Goal: Find contact information: Find contact information

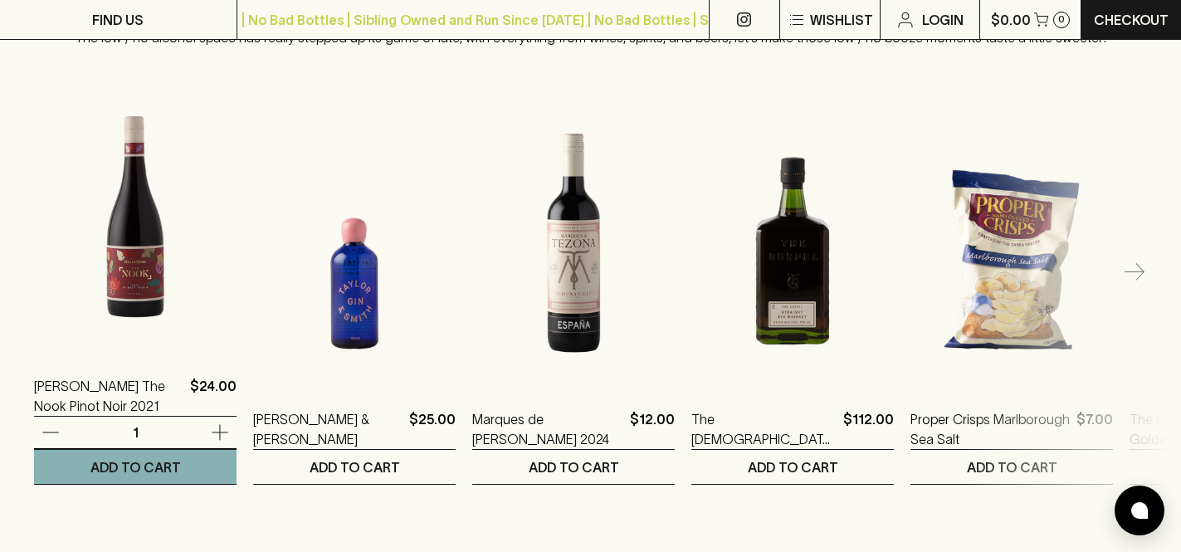
scroll to position [2189, 0]
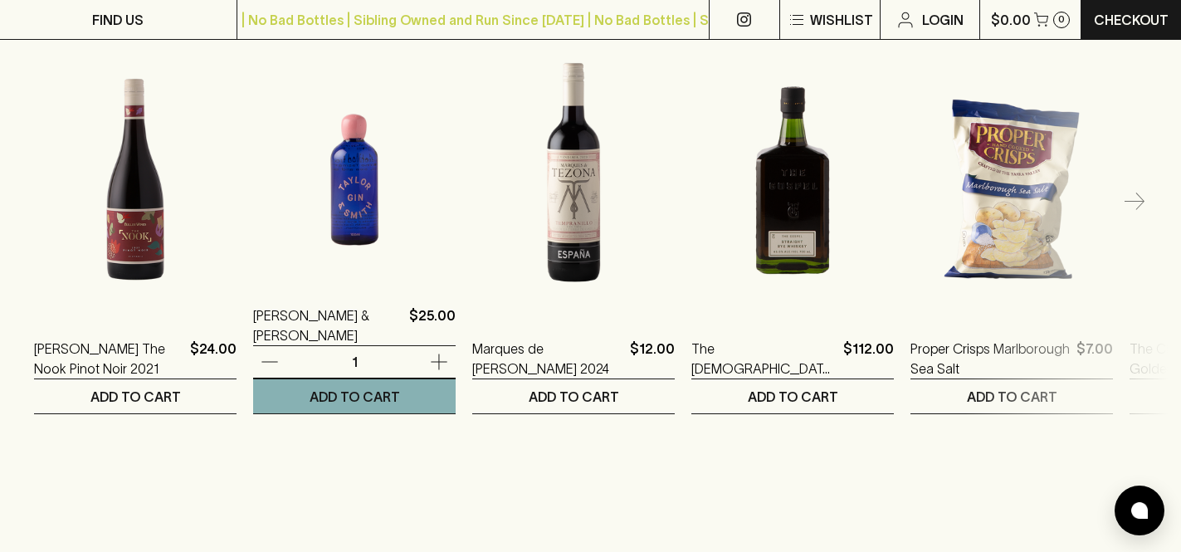
click at [338, 237] on img at bounding box center [354, 135] width 202 height 290
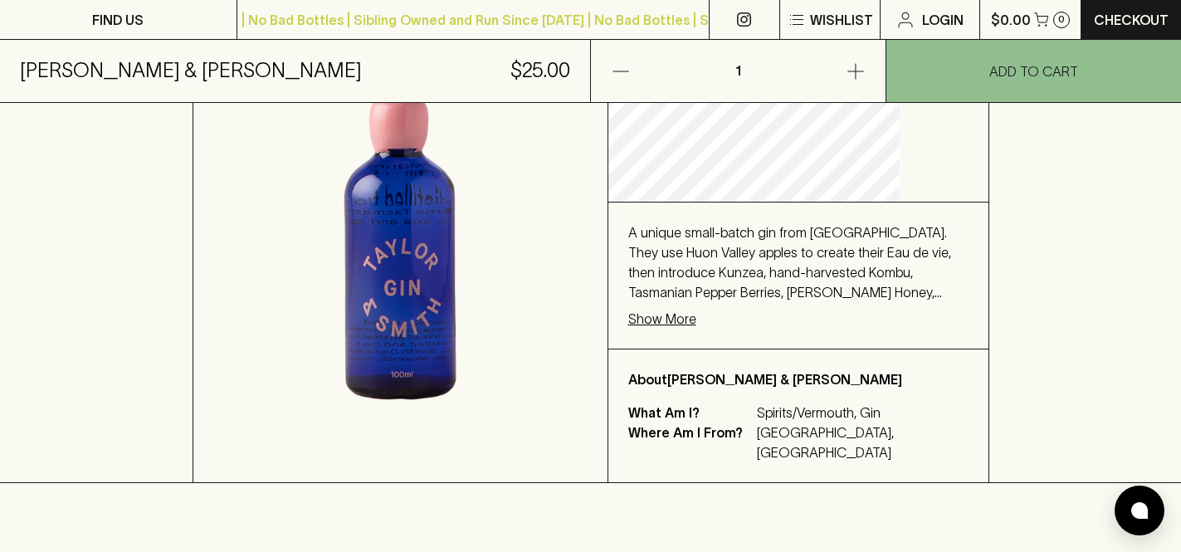
scroll to position [379, 0]
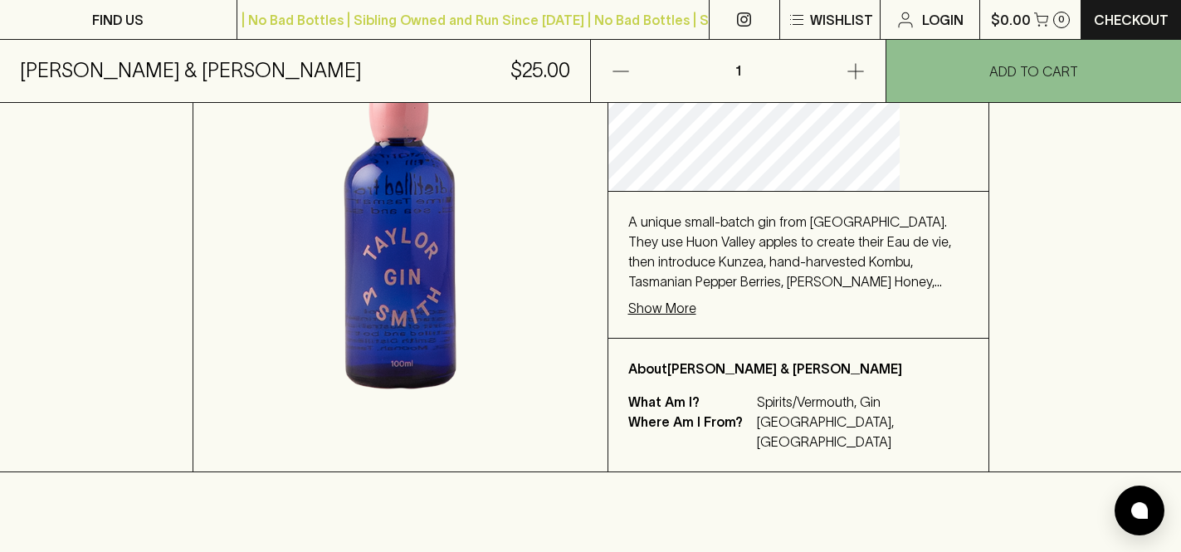
click at [696, 298] on p "Show More" at bounding box center [662, 308] width 68 height 20
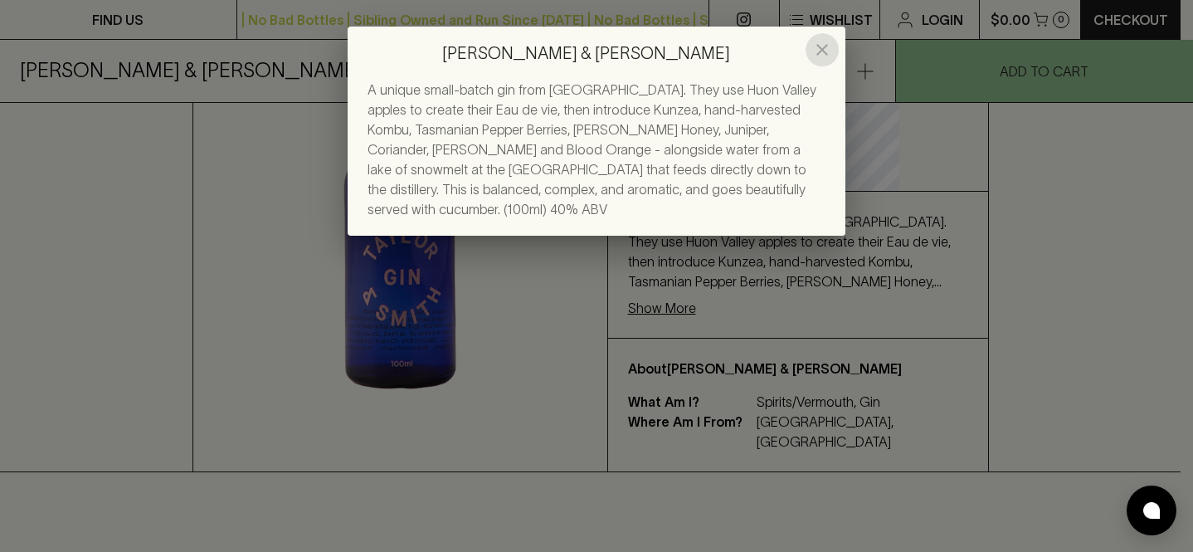
click at [820, 50] on icon "close" at bounding box center [822, 50] width 20 height 20
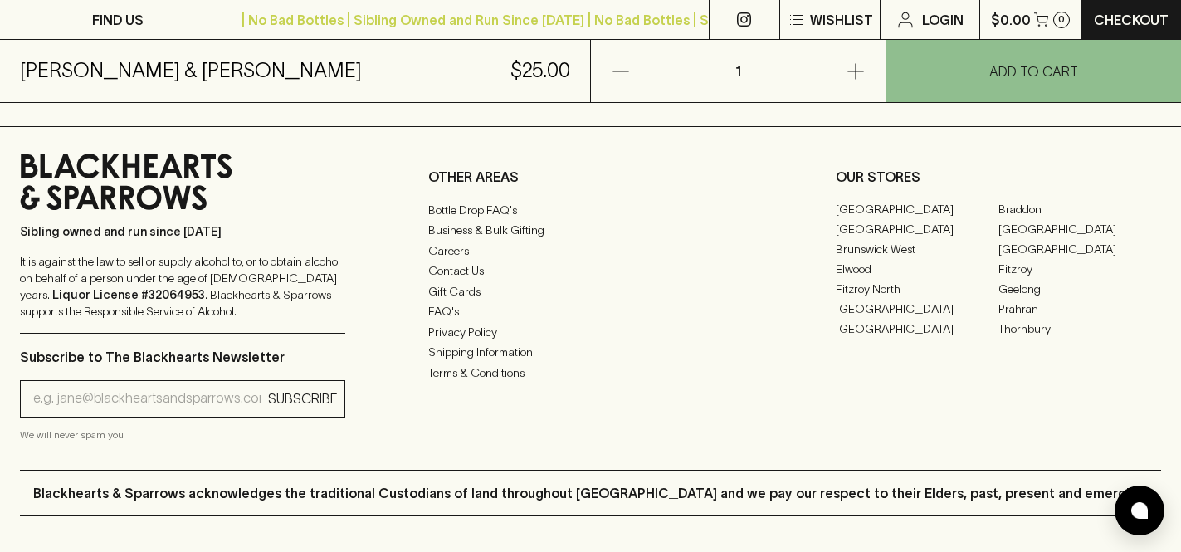
scroll to position [1128, 0]
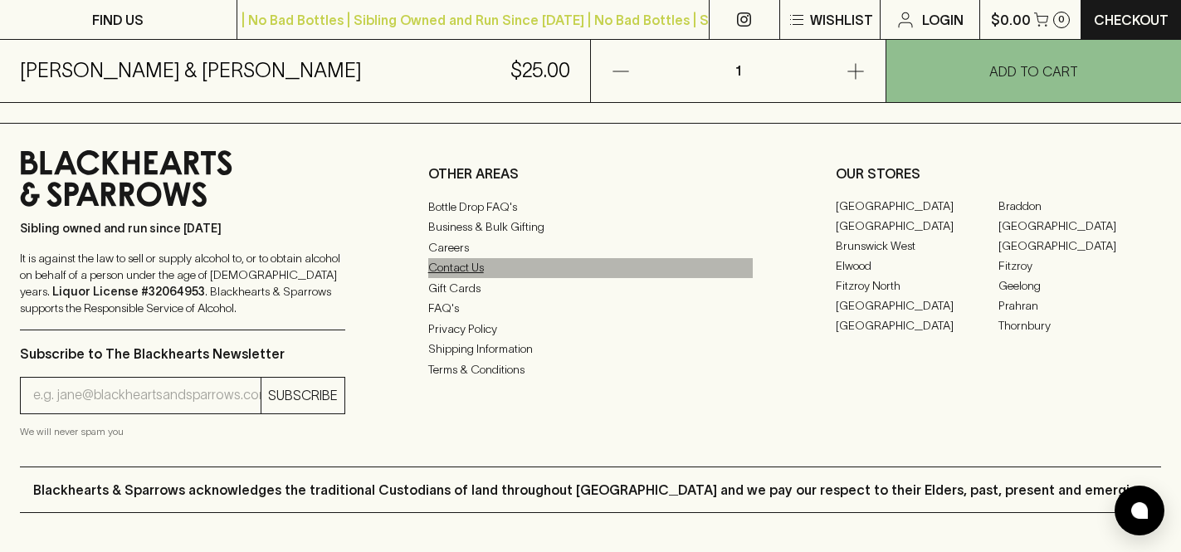
click at [441, 258] on link "Contact Us" at bounding box center [590, 268] width 325 height 20
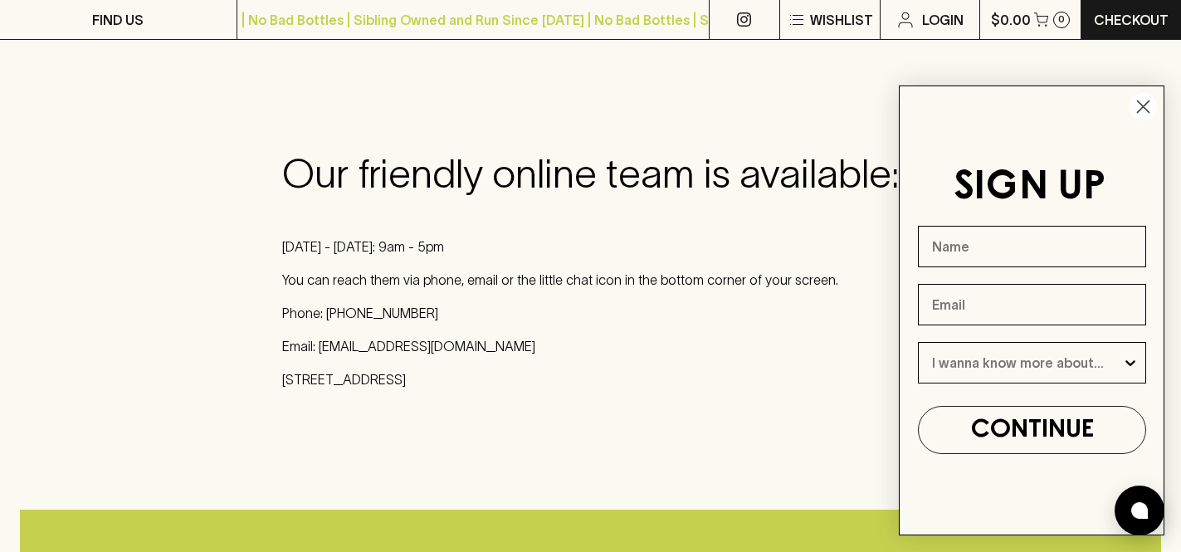
scroll to position [266, 0]
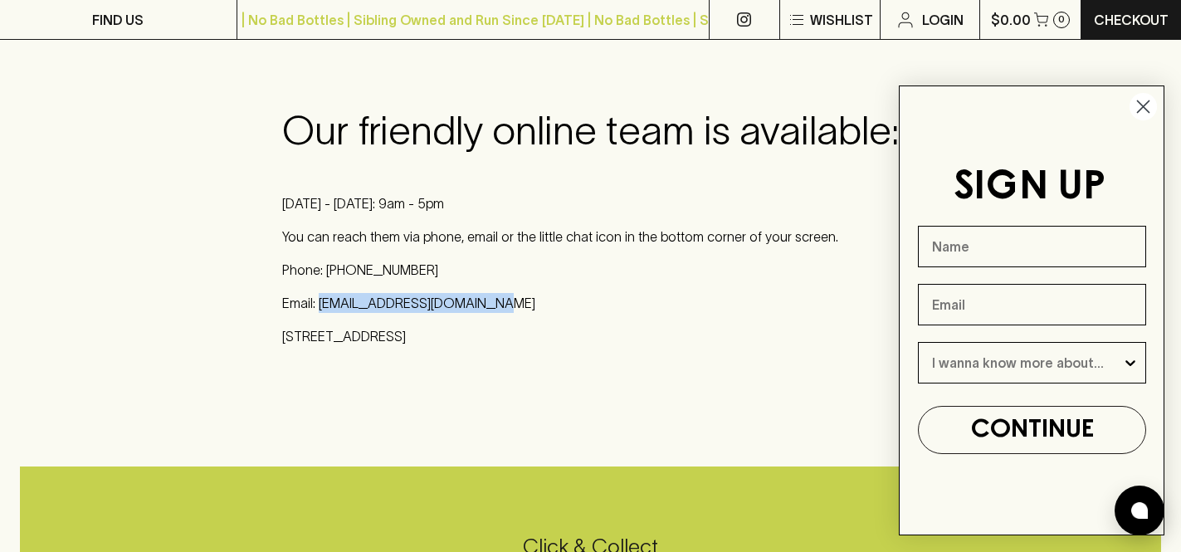
drag, startPoint x: 479, startPoint y: 299, endPoint x: 321, endPoint y: 294, distance: 157.7
click at [321, 294] on p "Email: [EMAIL_ADDRESS][DOMAIN_NAME]" at bounding box center [590, 303] width 616 height 20
copy p "[EMAIL_ADDRESS][DOMAIN_NAME]"
